Goal: Task Accomplishment & Management: Manage account settings

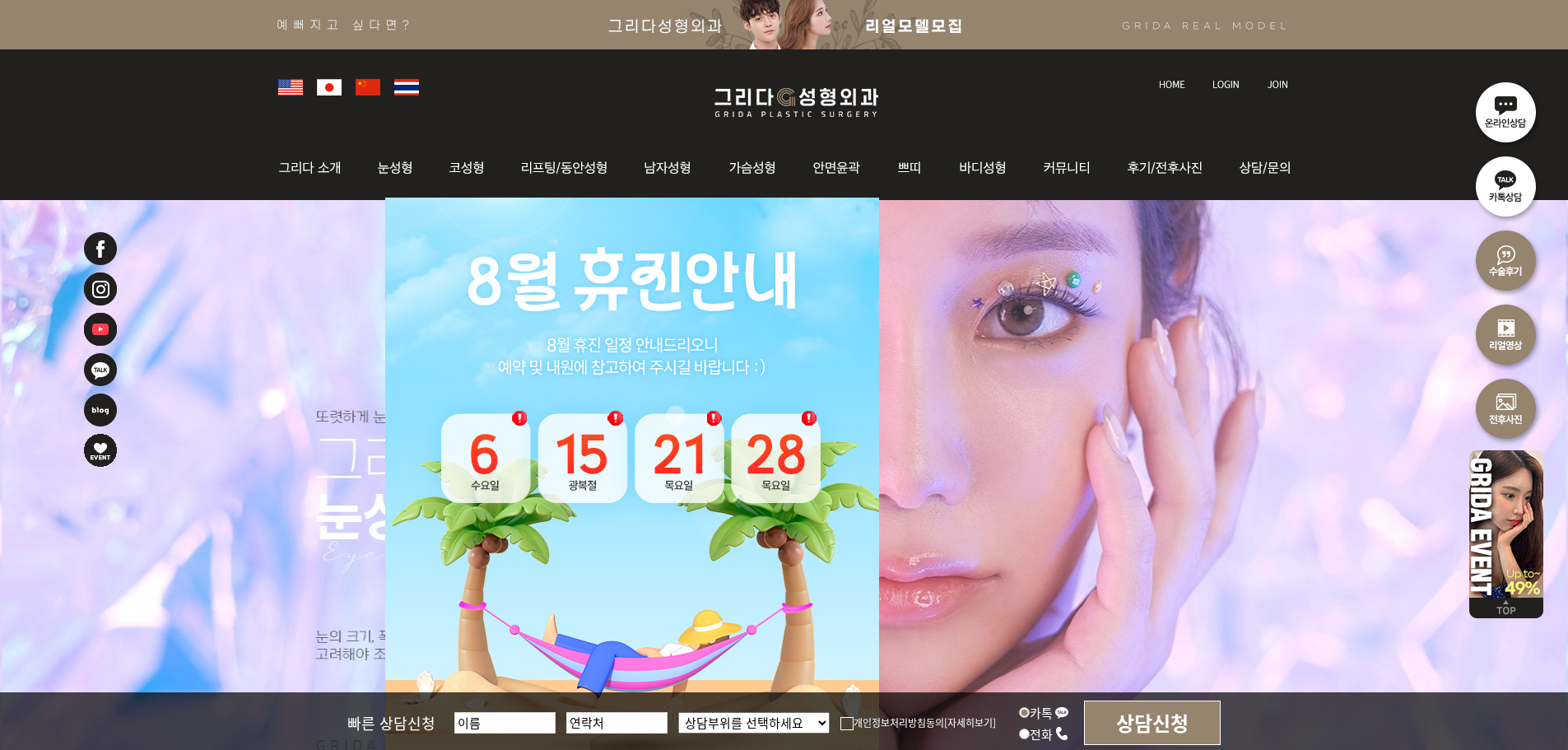
click at [1234, 82] on img at bounding box center [1226, 84] width 27 height 9
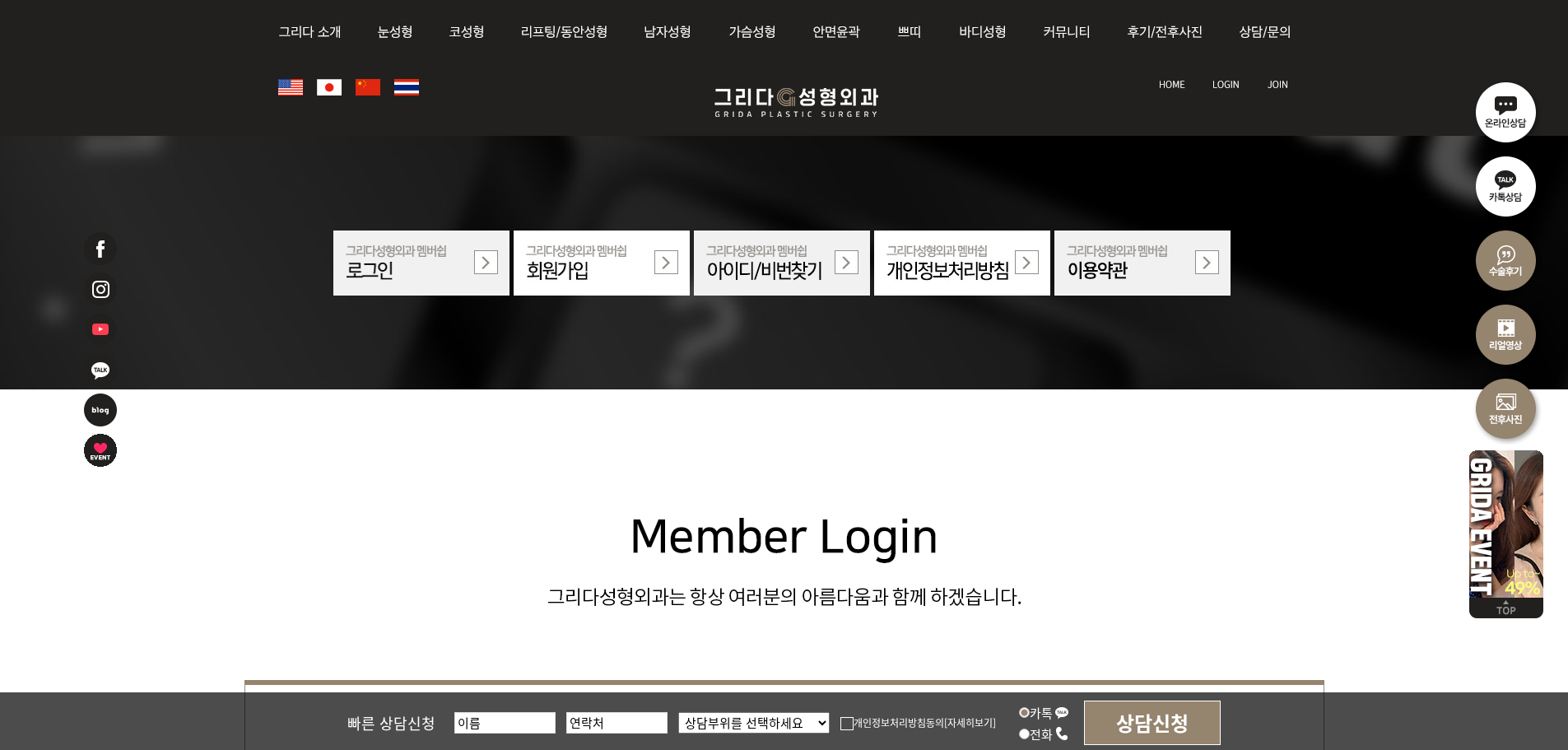
scroll to position [411, 0]
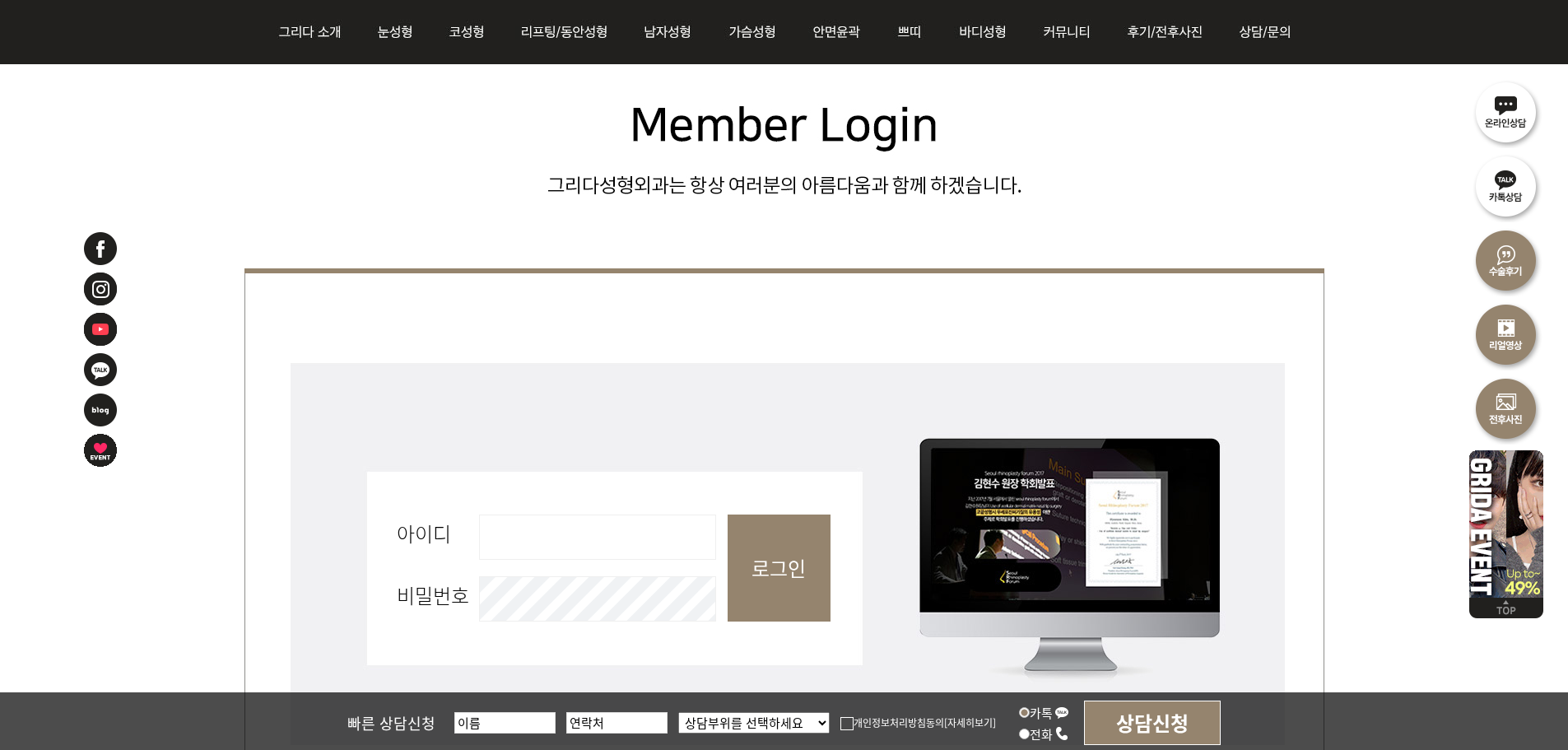
click at [600, 541] on input "아이디 필수" at bounding box center [598, 537] width 237 height 45
type input "admin"
click at [795, 584] on input "로그인" at bounding box center [779, 568] width 103 height 107
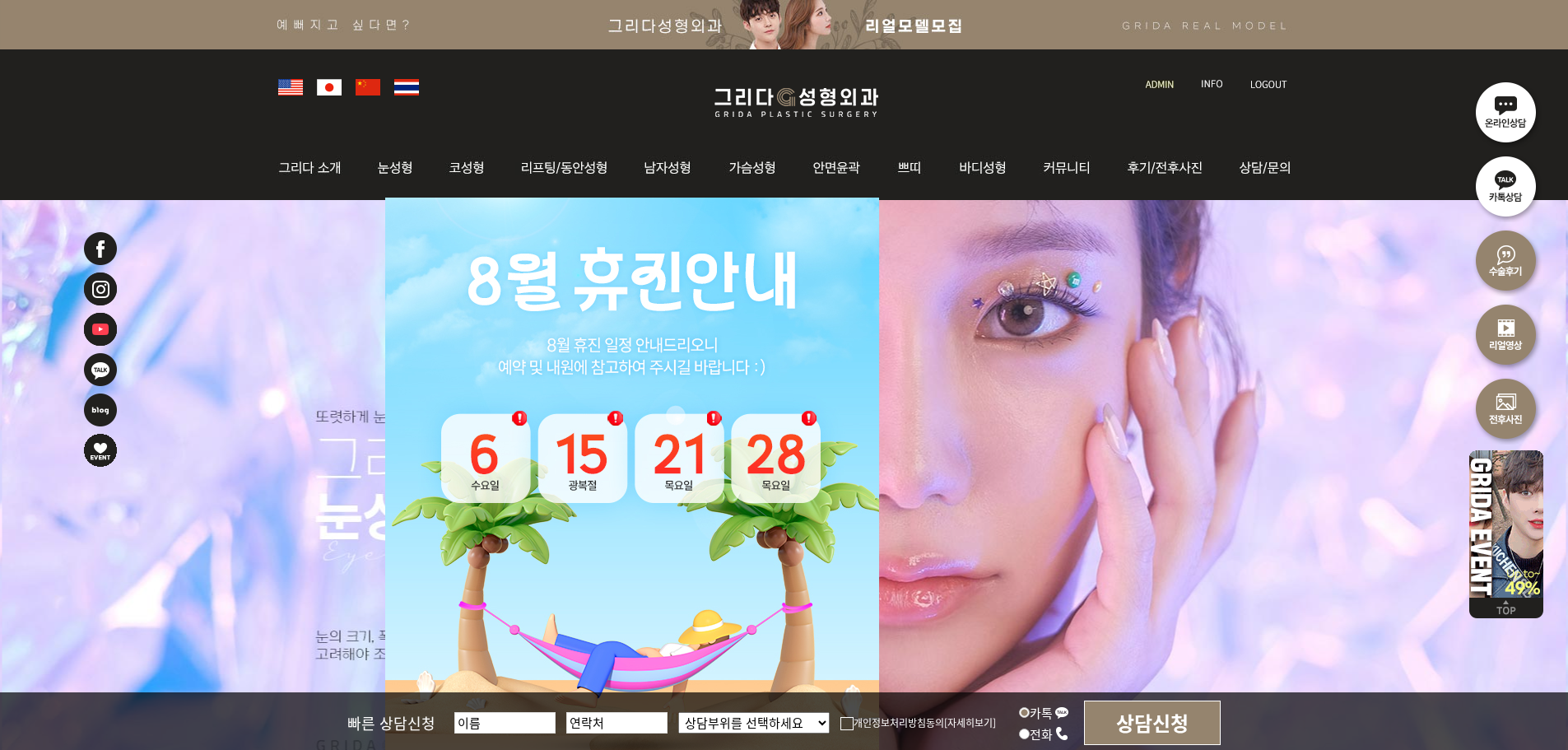
click at [1164, 80] on img at bounding box center [1159, 84] width 28 height 9
